Goal: Download file/media

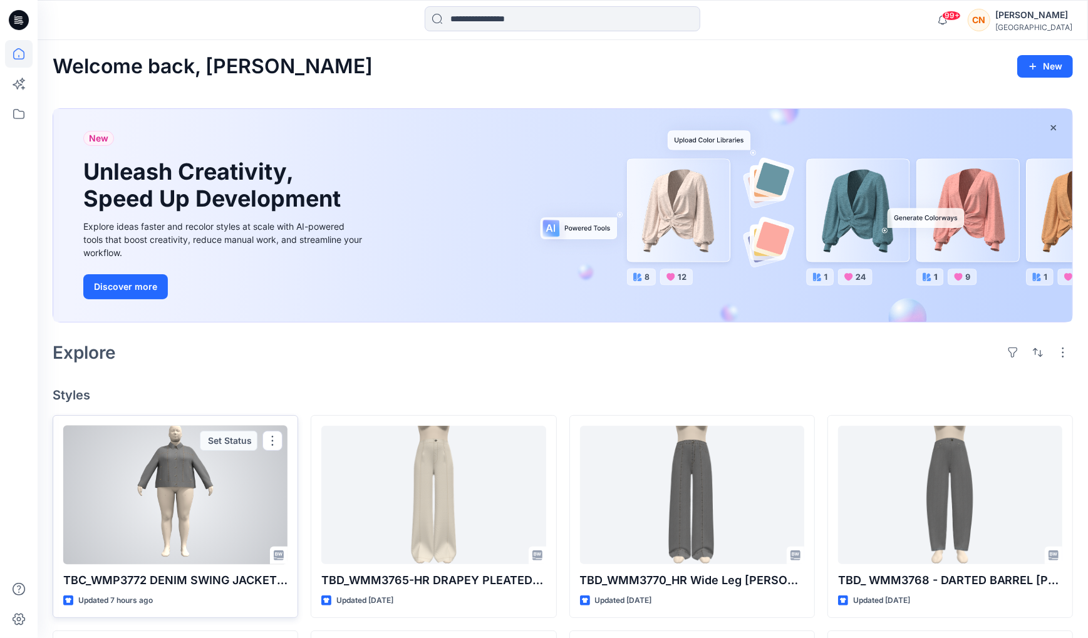
click at [177, 496] on div at bounding box center [175, 495] width 224 height 138
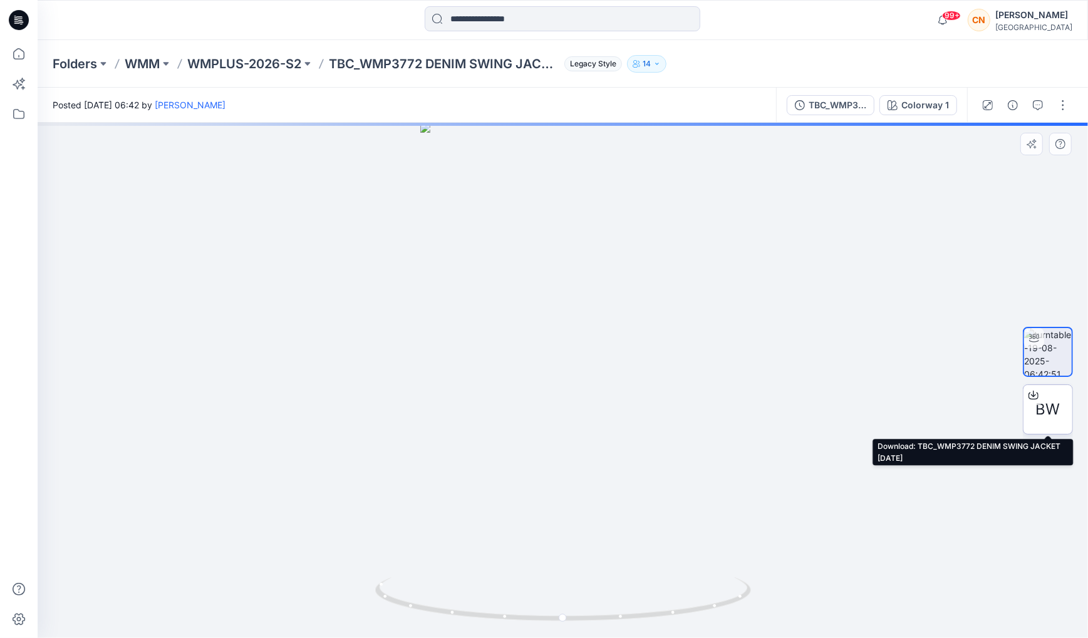
click at [1041, 403] on div at bounding box center [1034, 395] width 20 height 20
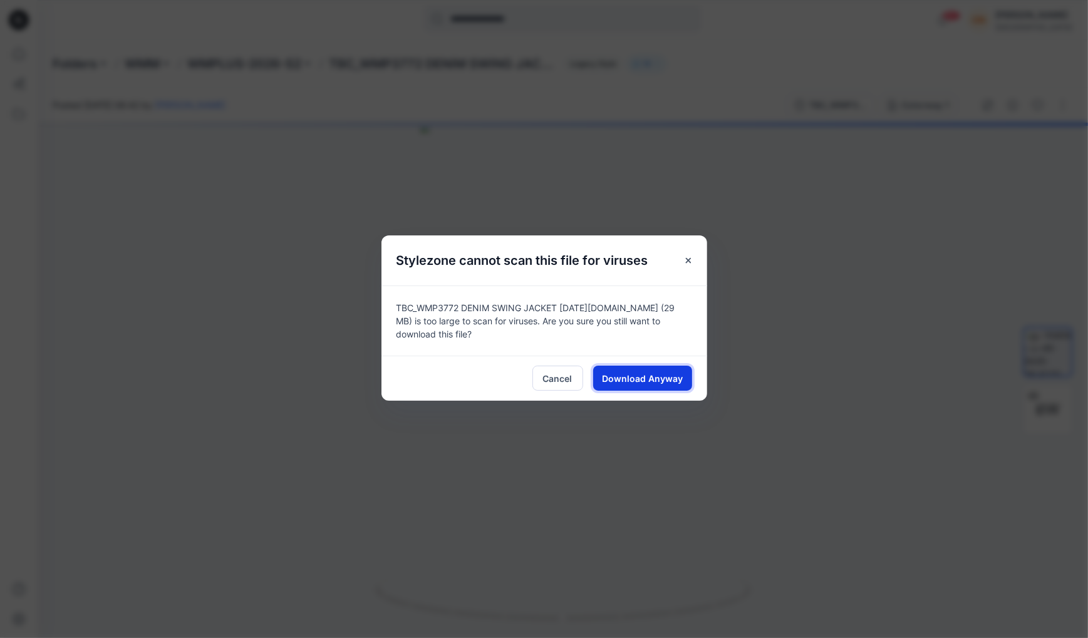
click at [652, 383] on button "Download Anyway" at bounding box center [642, 378] width 99 height 25
